Goal: Information Seeking & Learning: Learn about a topic

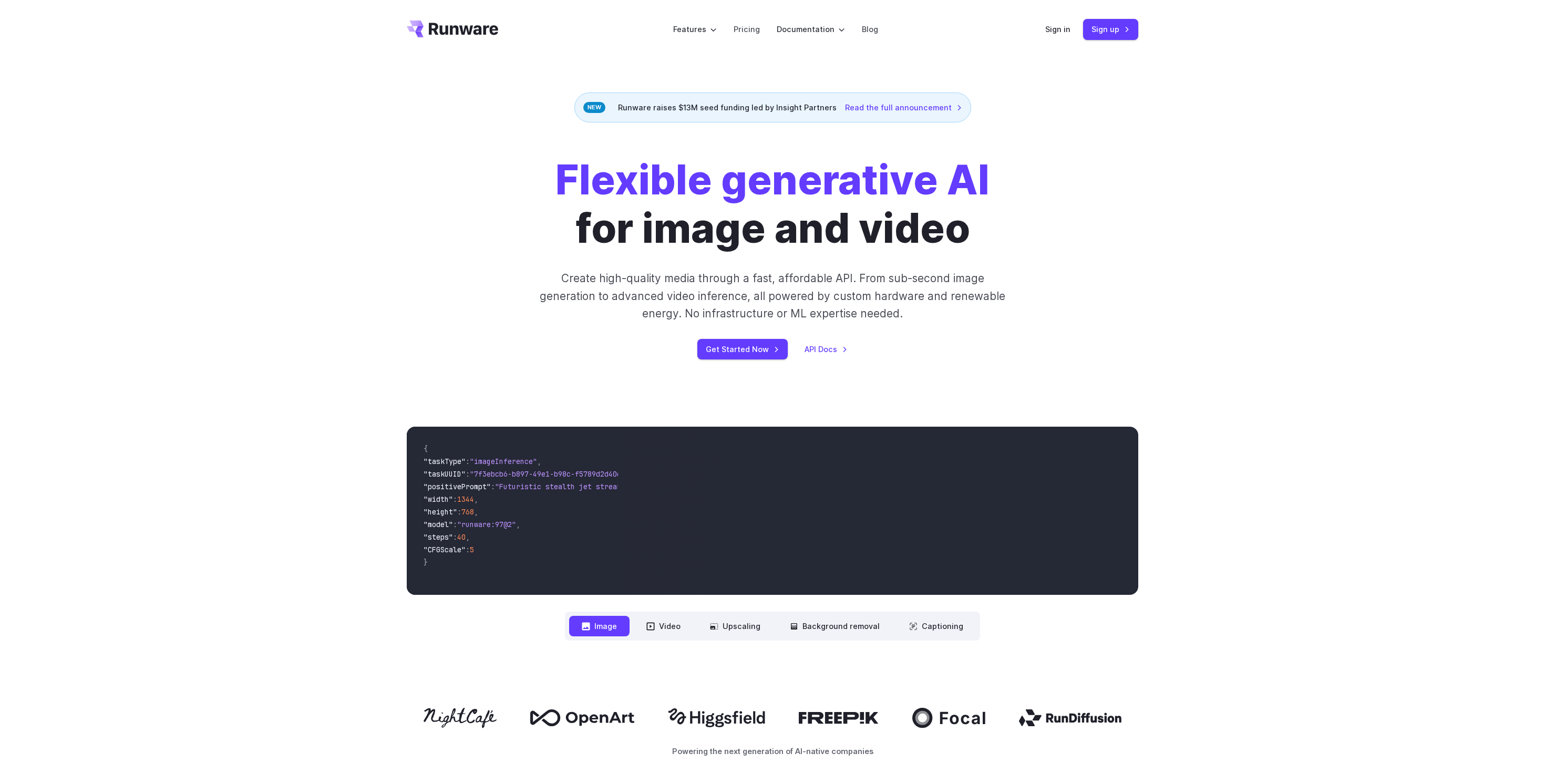
click at [1056, 296] on div "Flexible generative AI for image and video Create high-quality media through a …" at bounding box center [772, 257] width 585 height 203
click at [870, 32] on link "Blog" at bounding box center [870, 29] width 16 height 12
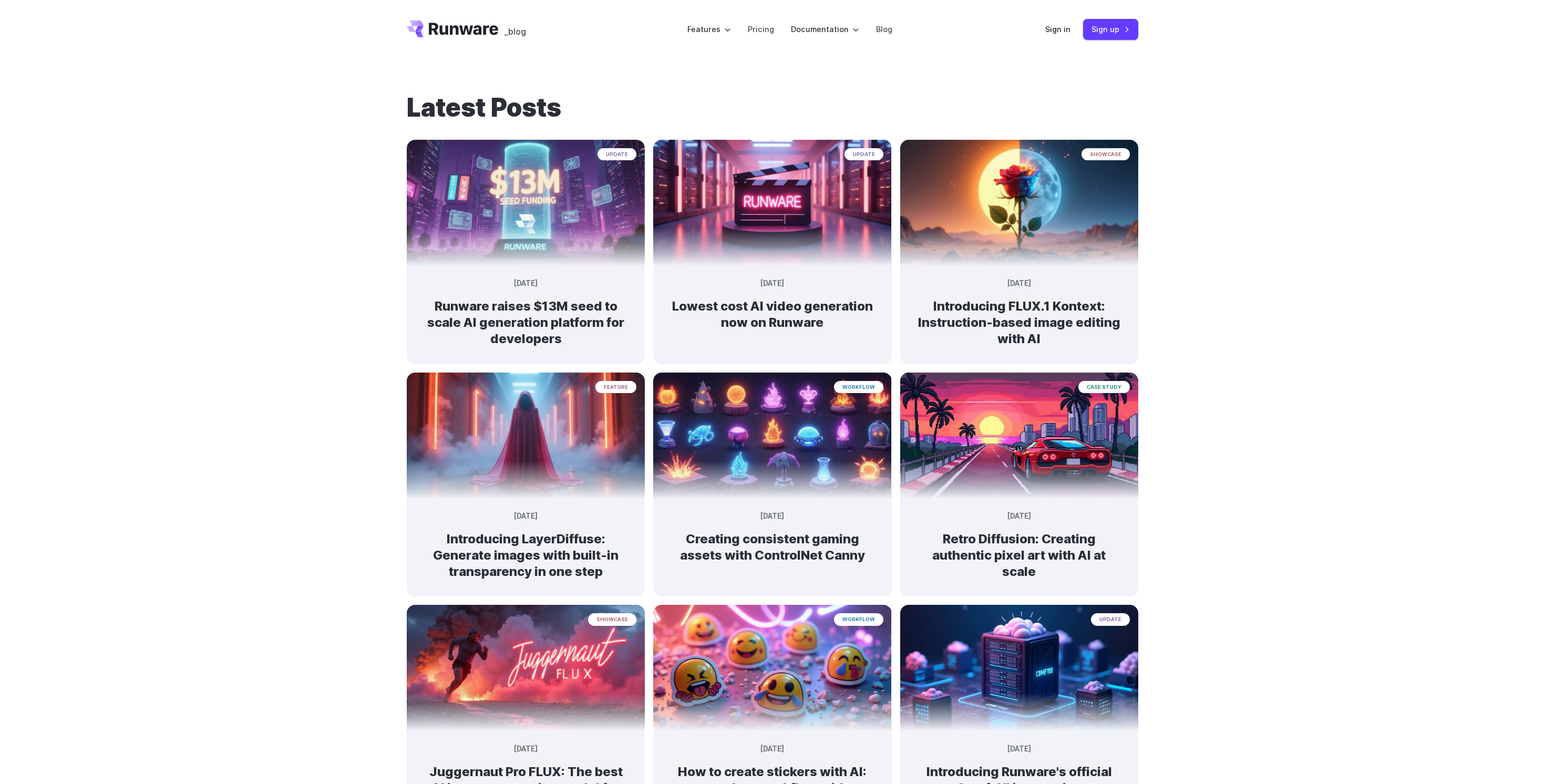
click at [1343, 570] on div "Latest Posts update September 9, 2025 Runware raises $13M seed to scale AI gene…" at bounding box center [772, 576] width 1545 height 1036
click at [1367, 516] on div "Latest Posts update September 9, 2025 Runware raises $13M seed to scale AI gene…" at bounding box center [772, 576] width 1545 height 1036
click at [1209, 344] on div "Latest Posts update September 9, 2025 Runware raises $13M seed to scale AI gene…" at bounding box center [772, 576] width 1545 height 1036
click at [1252, 328] on div "Latest Posts update September 9, 2025 Runware raises $13M seed to scale AI gene…" at bounding box center [772, 576] width 1545 height 1036
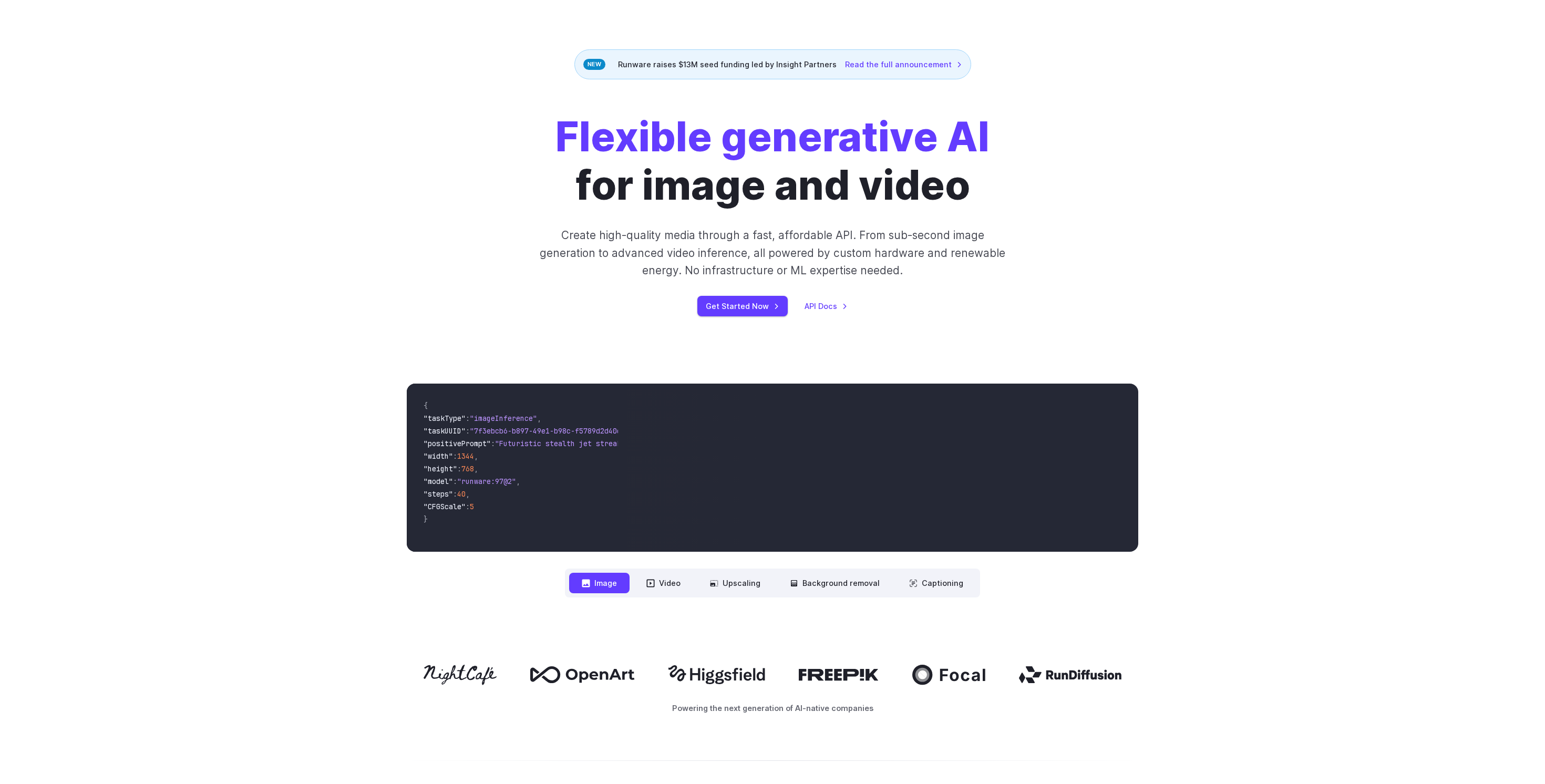
scroll to position [48, 0]
